Goal: Task Accomplishment & Management: Manage account settings

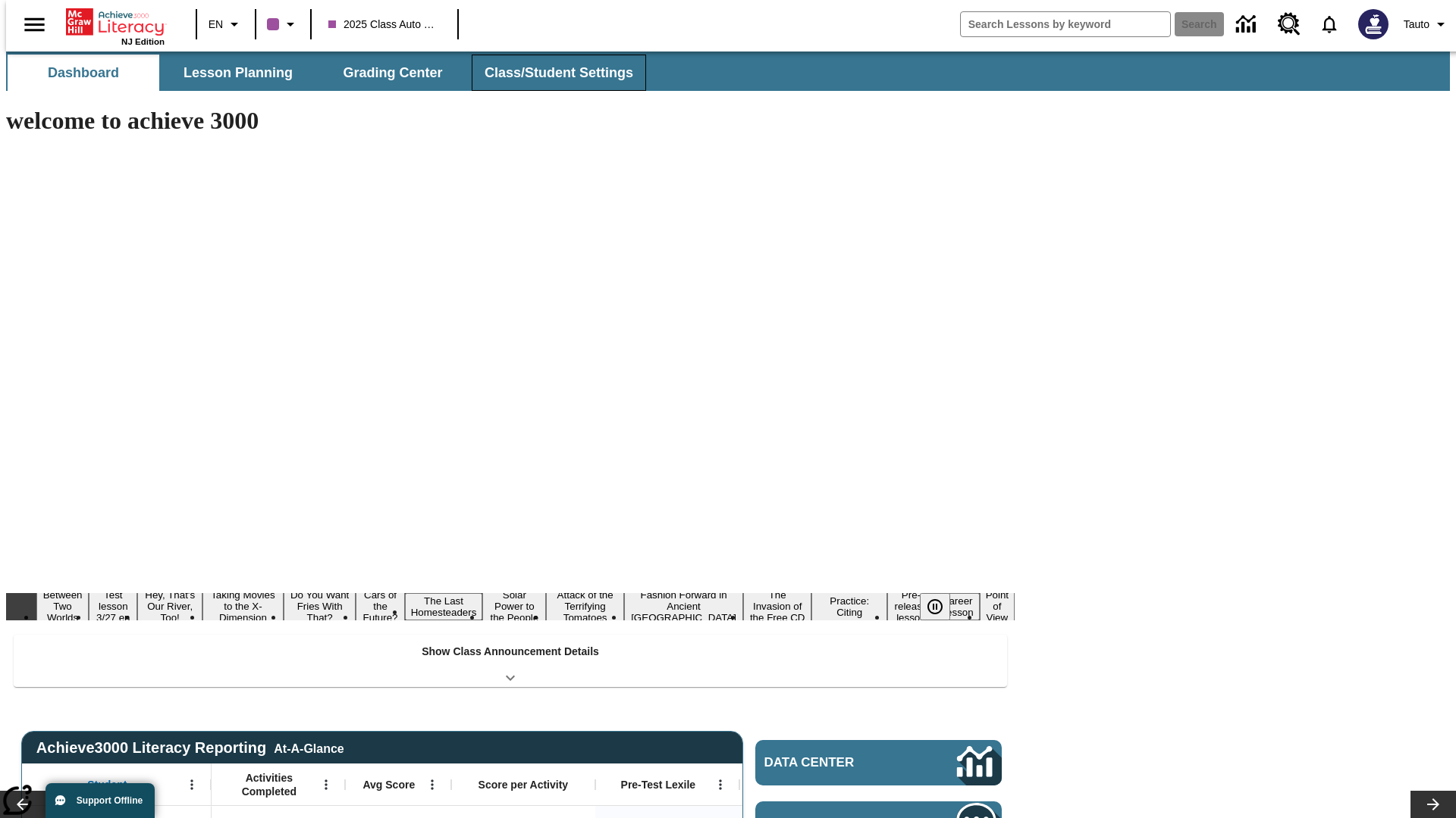
click at [550, 73] on button "Class/Student Settings" at bounding box center [558, 72] width 174 height 36
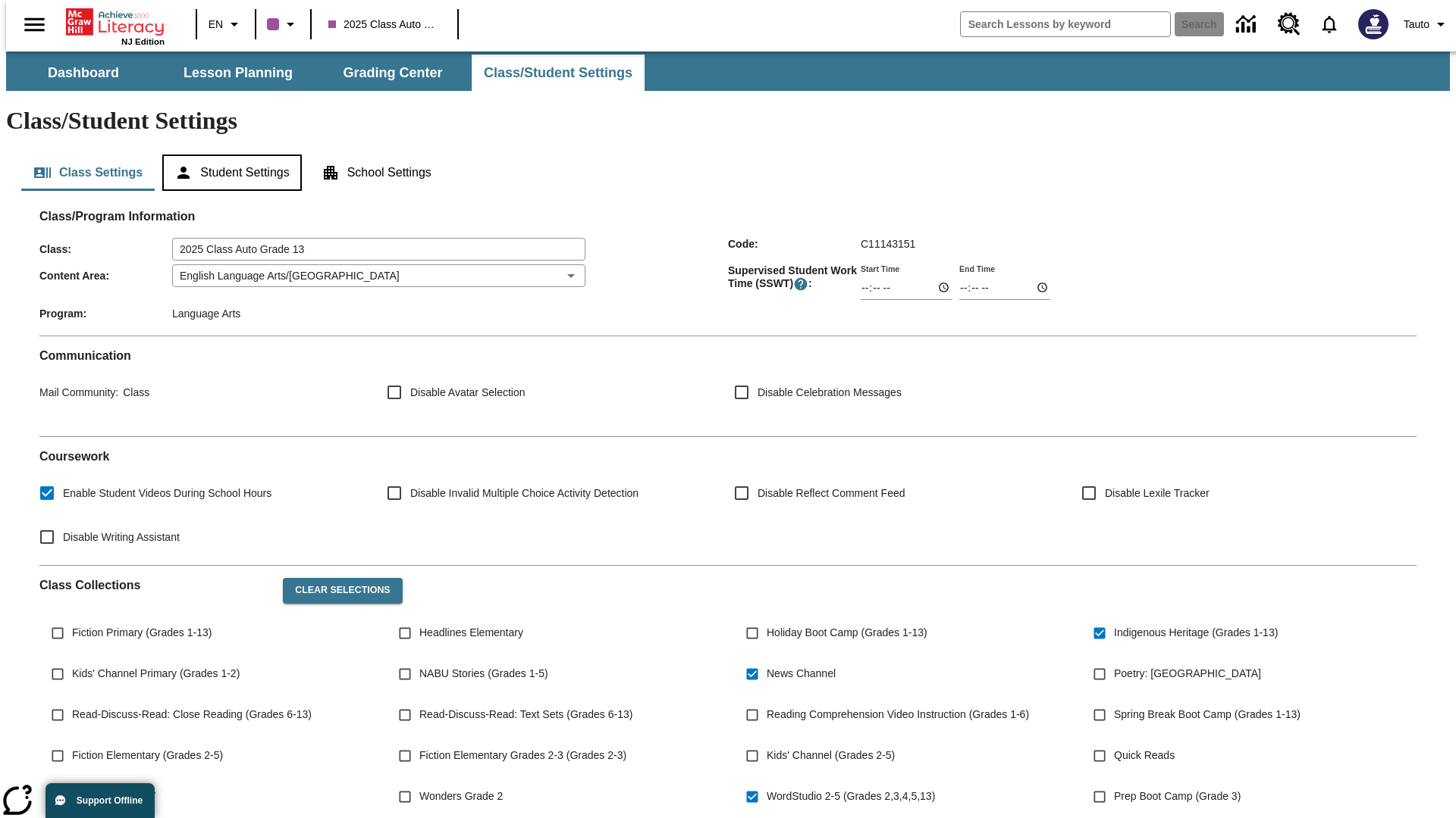
click at [228, 154] on button "Student Settings" at bounding box center [231, 172] width 139 height 36
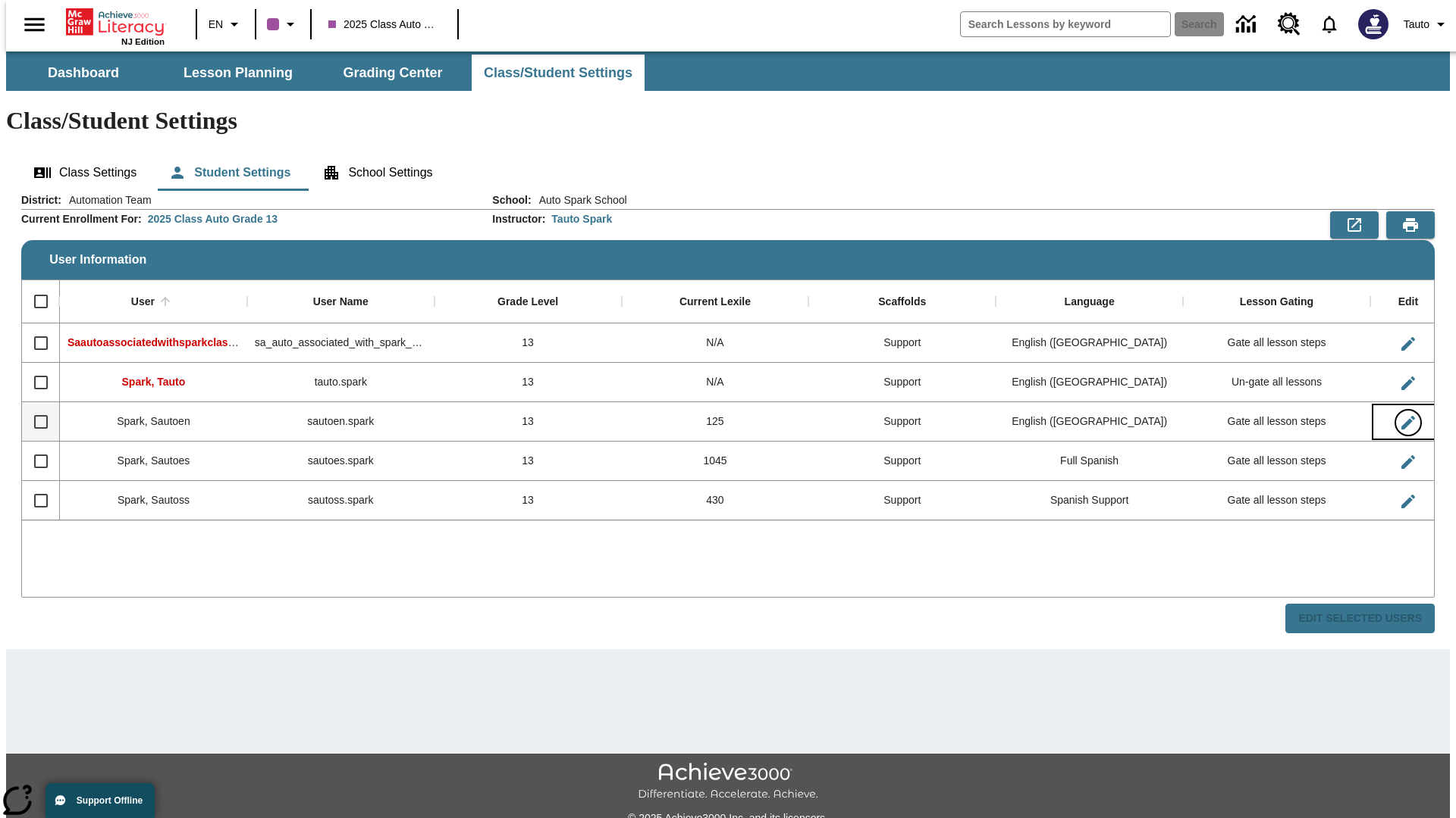
click at [1402, 416] on icon "Edit User" at bounding box center [1408, 423] width 14 height 14
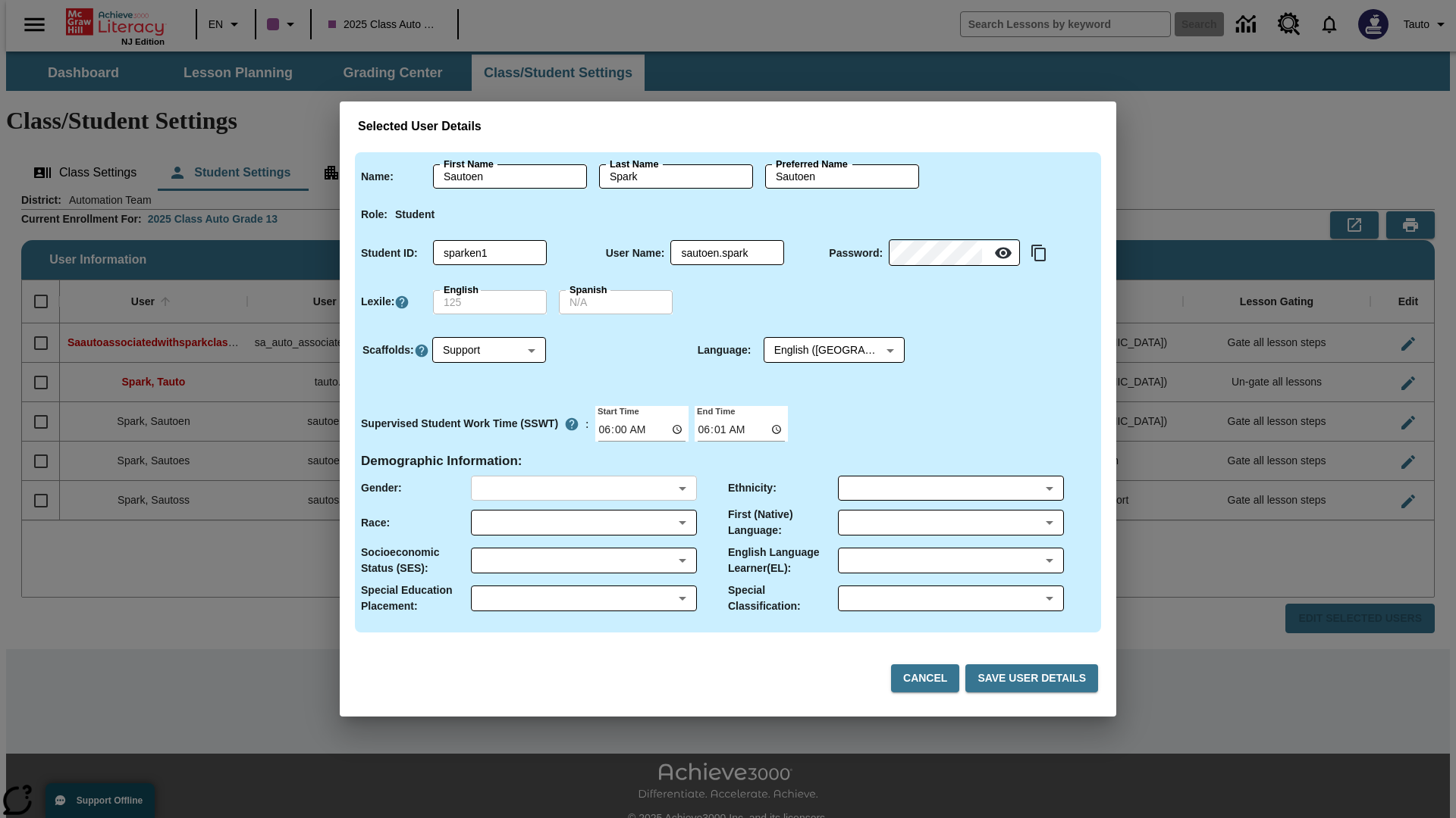
click at [583, 488] on body "Skip to main content NJ Edition EN 2025 Class Auto Grade 13 Search 0 Tauto Dash…" at bounding box center [727, 452] width 1443 height 801
click at [583, 523] on body "Skip to main content NJ Edition EN 2025 Class Auto Grade 13 Search 0 Tauto Dash…" at bounding box center [727, 452] width 1443 height 801
click at [583, 561] on body "Skip to main content NJ Edition EN 2025 Class Auto Grade 13 Search 0 Tauto Dash…" at bounding box center [727, 452] width 1443 height 801
click at [583, 598] on body "Skip to main content NJ Edition EN 2025 Class Auto Grade 13 Search 0 Tauto Dash…" at bounding box center [727, 452] width 1443 height 801
click at [950, 488] on body "Skip to main content NJ Edition EN 2025 Class Auto Grade 13 Search 0 Tauto Dash…" at bounding box center [727, 452] width 1443 height 801
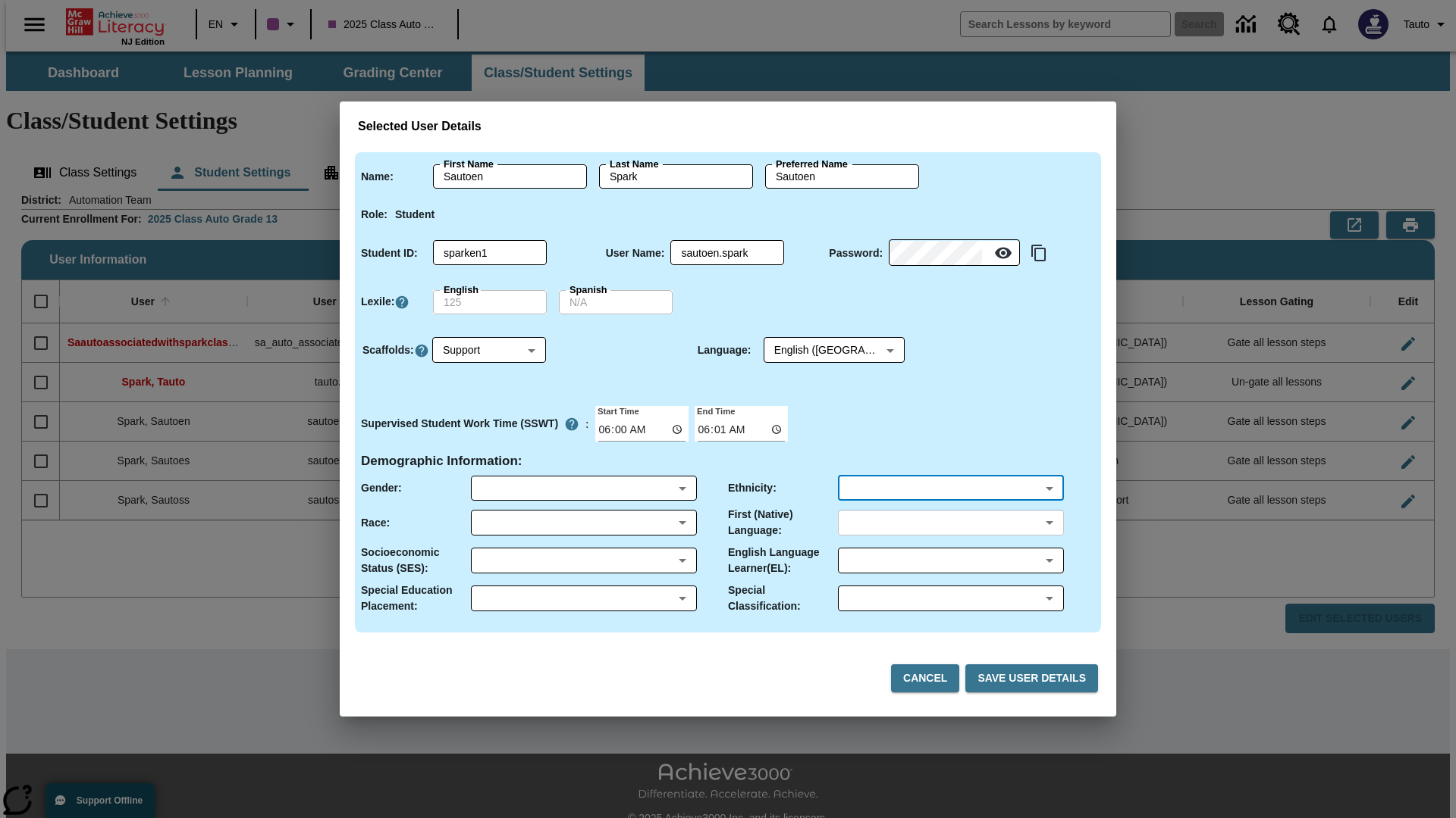
click at [950, 523] on body "Skip to main content NJ Edition EN 2025 Class Auto Grade 13 Search 0 Tauto Dash…" at bounding box center [727, 452] width 1443 height 801
click at [950, 561] on body "Skip to main content NJ Edition EN 2025 Class Auto Grade 13 Search 0 Tauto Dash…" at bounding box center [727, 452] width 1443 height 801
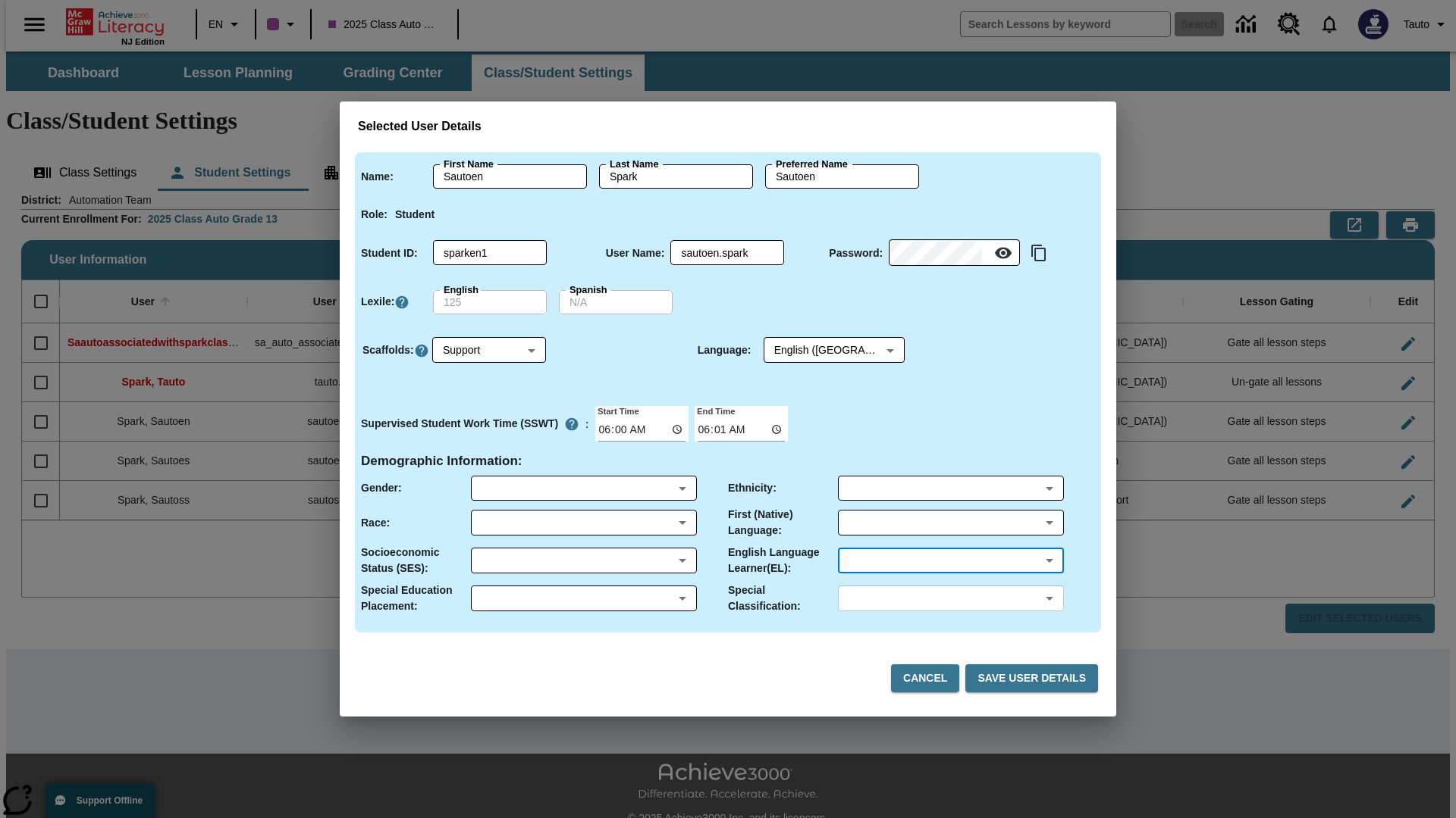
click at [950, 598] on body "Skip to main content NJ Edition EN 2025 Class Auto Grade 13 Search 0 Tauto Dash…" at bounding box center [727, 452] width 1443 height 801
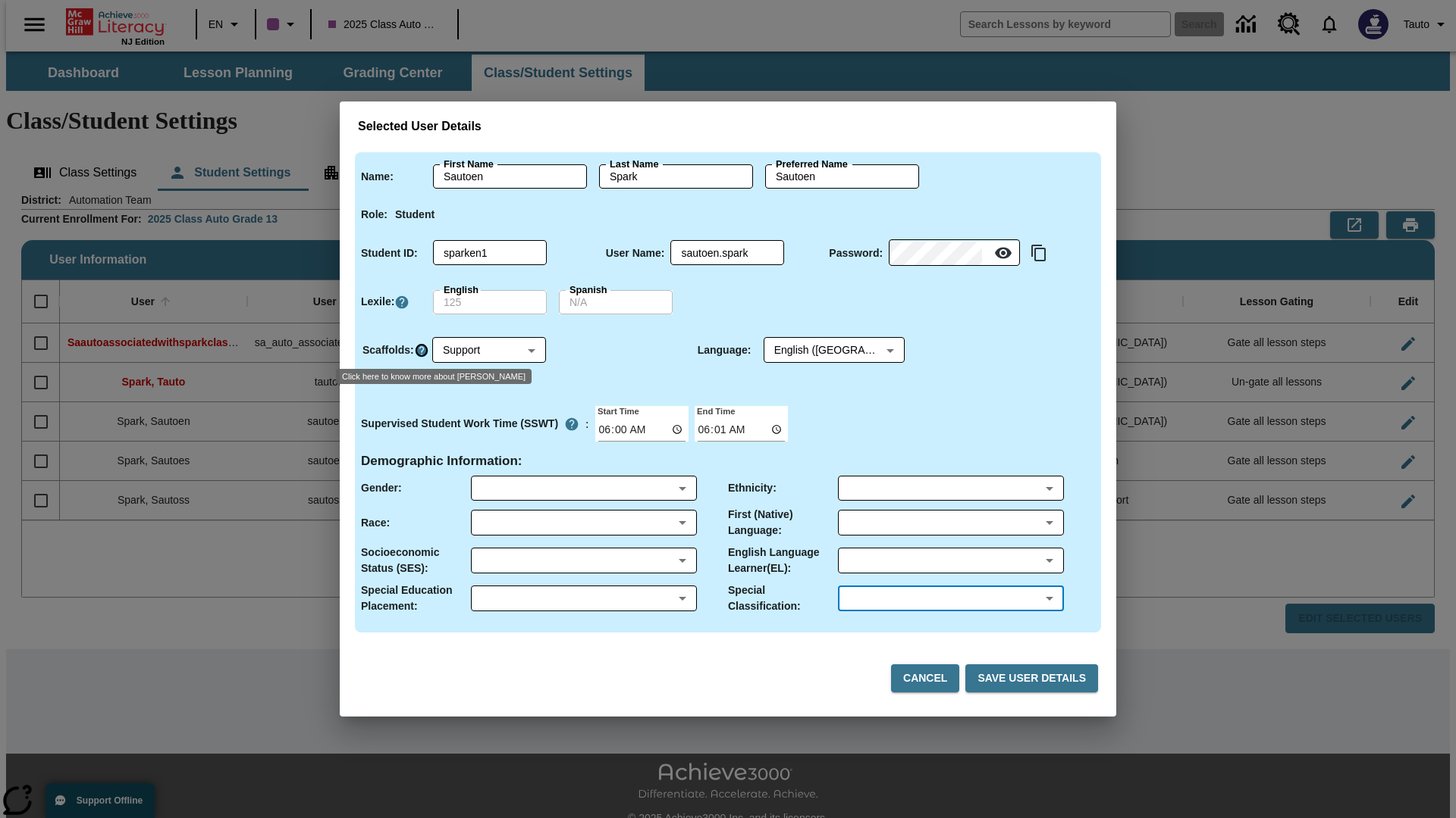
click at [421, 350] on icon "Click here to know more about Scaffolds" at bounding box center [422, 351] width 16 height 16
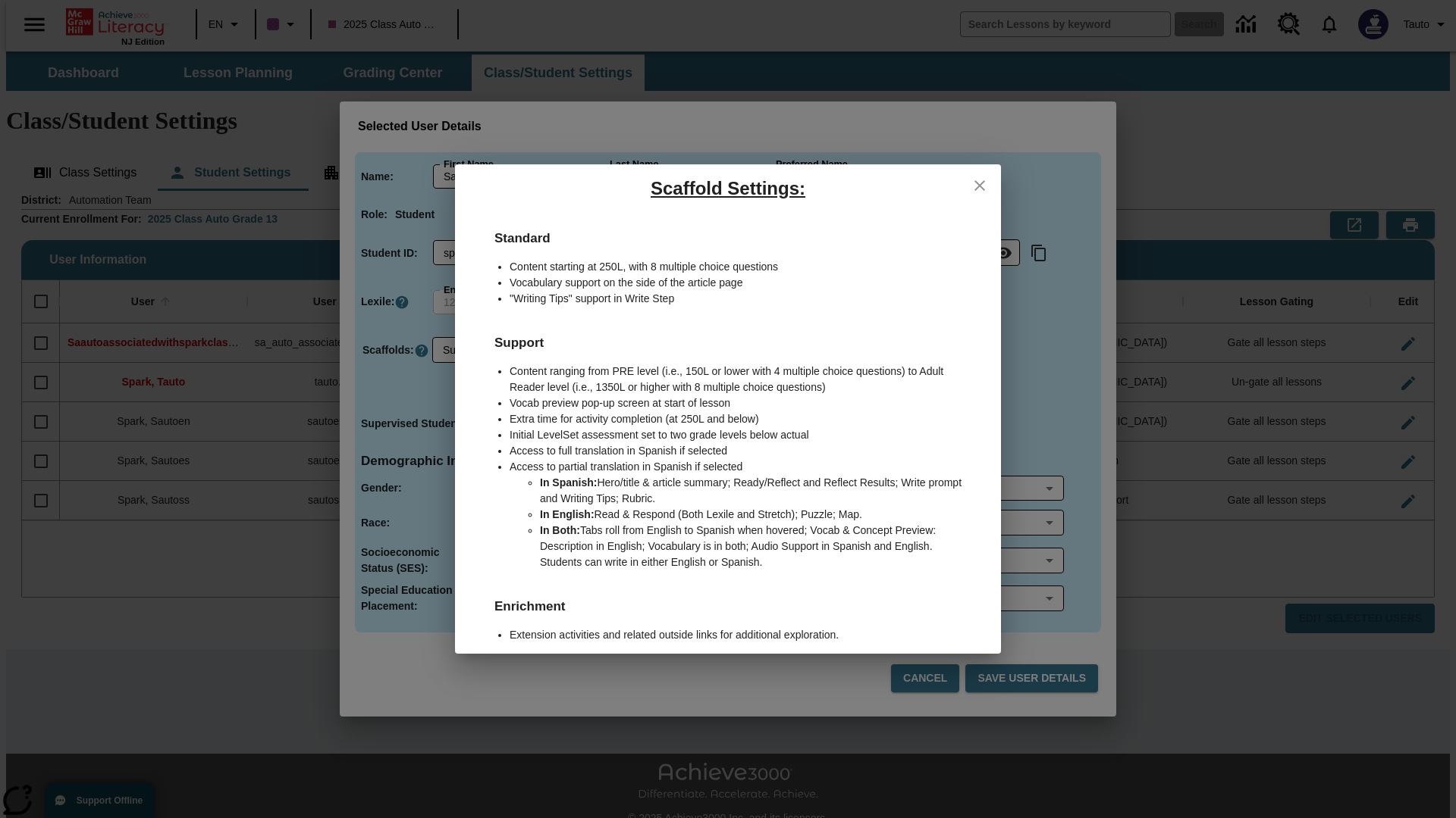
click at [980, 185] on icon "close" at bounding box center [979, 186] width 11 height 11
